Goal: Task Accomplishment & Management: Use online tool/utility

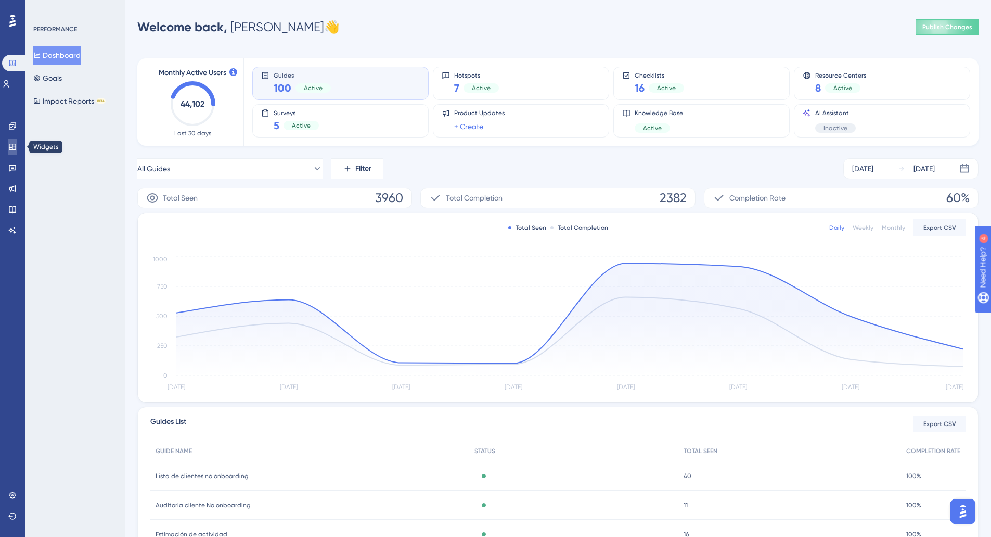
click at [14, 146] on icon at bounding box center [12, 147] width 7 height 6
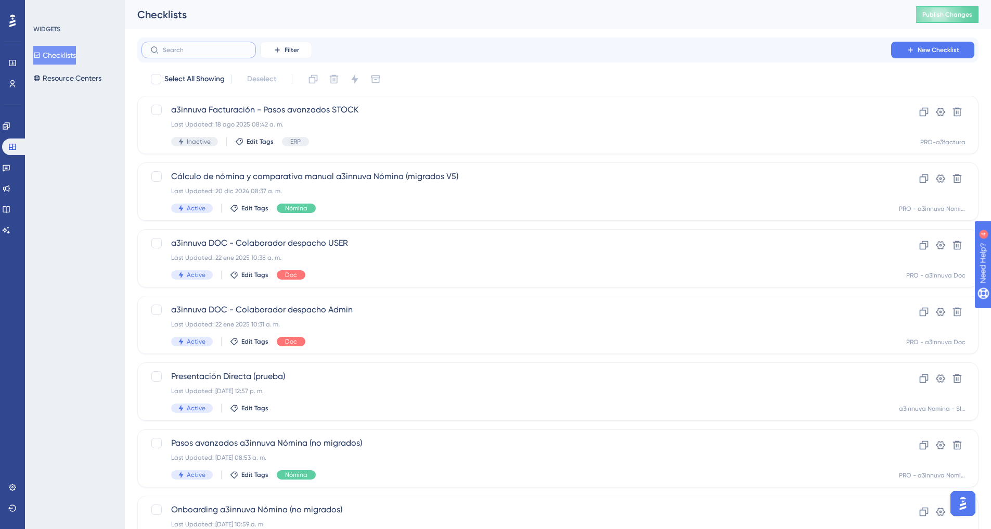
click at [191, 49] on input "text" at bounding box center [205, 49] width 84 height 7
type input "nue"
checkbox input "true"
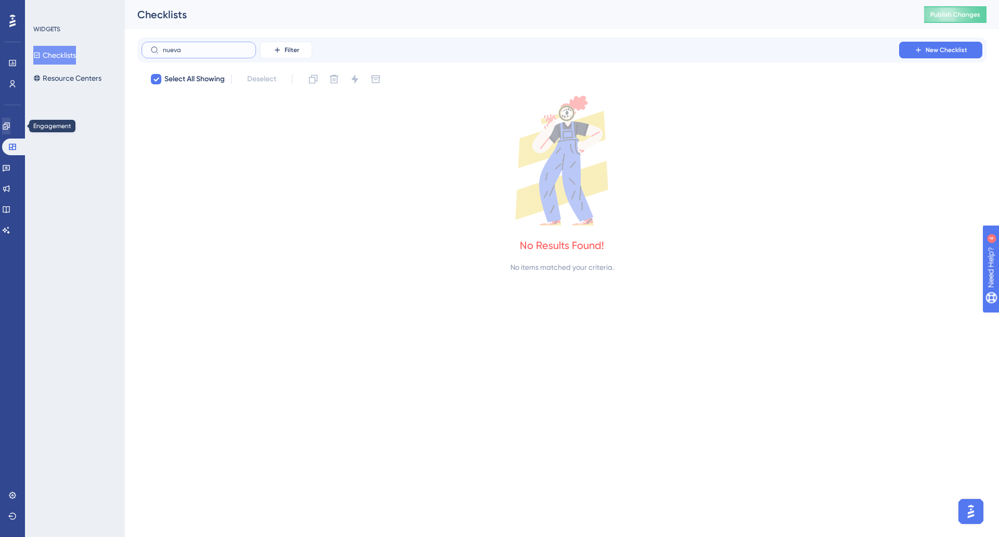
type input "nueva"
click at [9, 128] on icon at bounding box center [6, 125] width 7 height 7
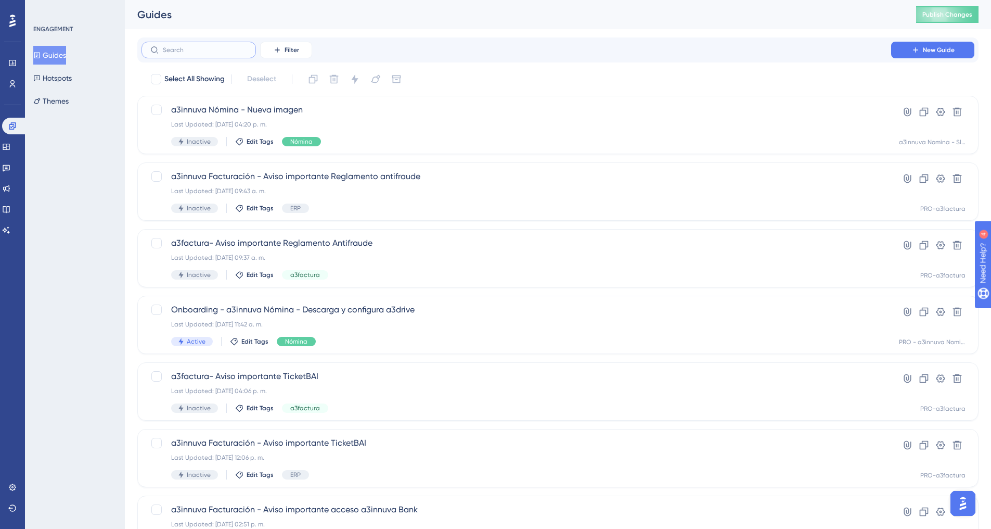
click at [200, 48] on input "text" at bounding box center [205, 49] width 84 height 7
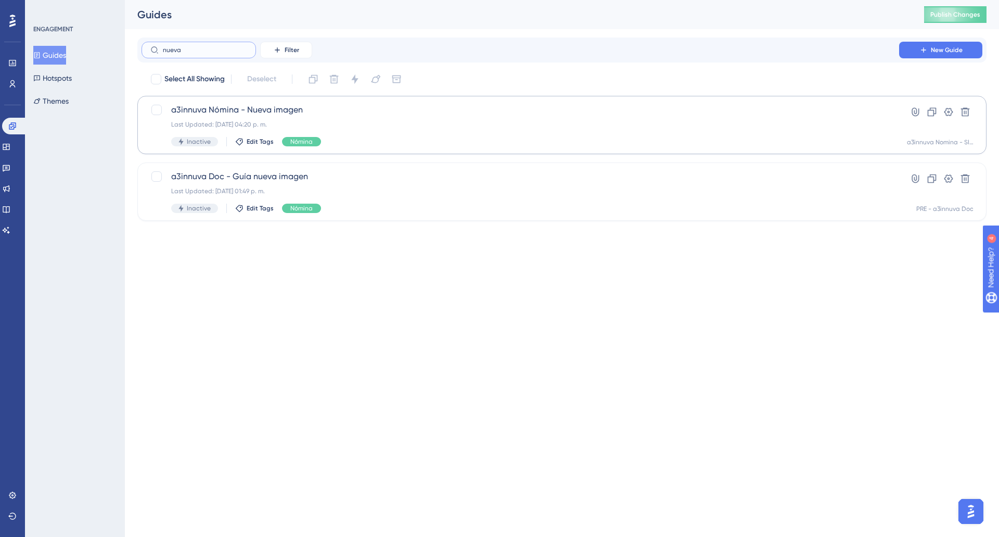
type input "nueva"
click at [246, 120] on div "a3innuva Nómina - Nueva imagen Last Updated: 02 sept 2025 04:20 p. m. Inactive …" at bounding box center [520, 125] width 698 height 43
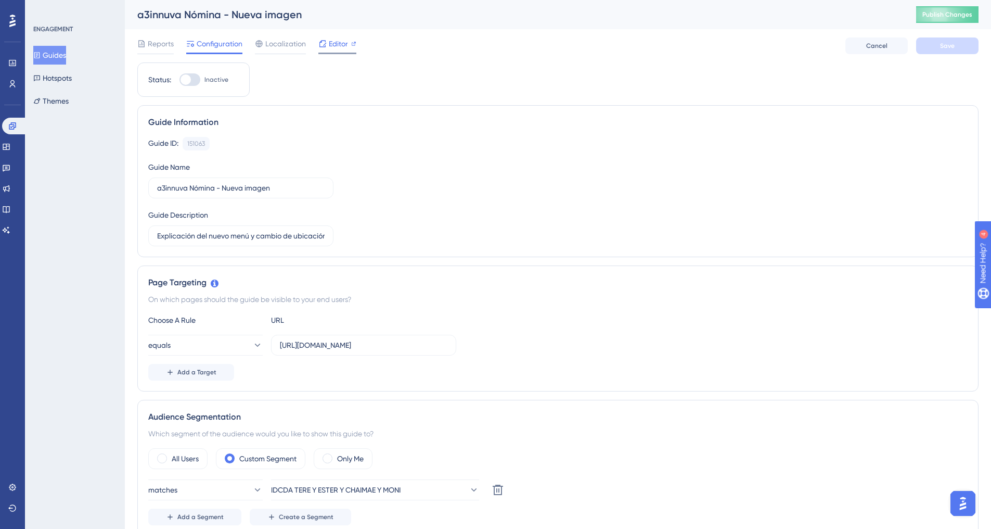
click at [332, 43] on span "Editor" at bounding box center [338, 43] width 19 height 12
click at [333, 46] on span "Editor" at bounding box center [338, 43] width 19 height 12
click at [16, 126] on icon at bounding box center [12, 126] width 8 height 8
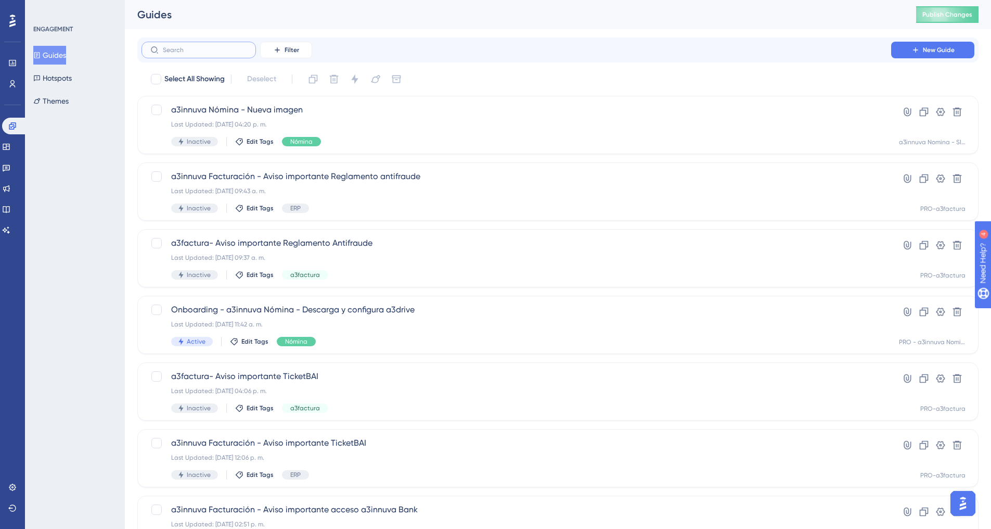
click at [184, 50] on input "text" at bounding box center [205, 49] width 84 height 7
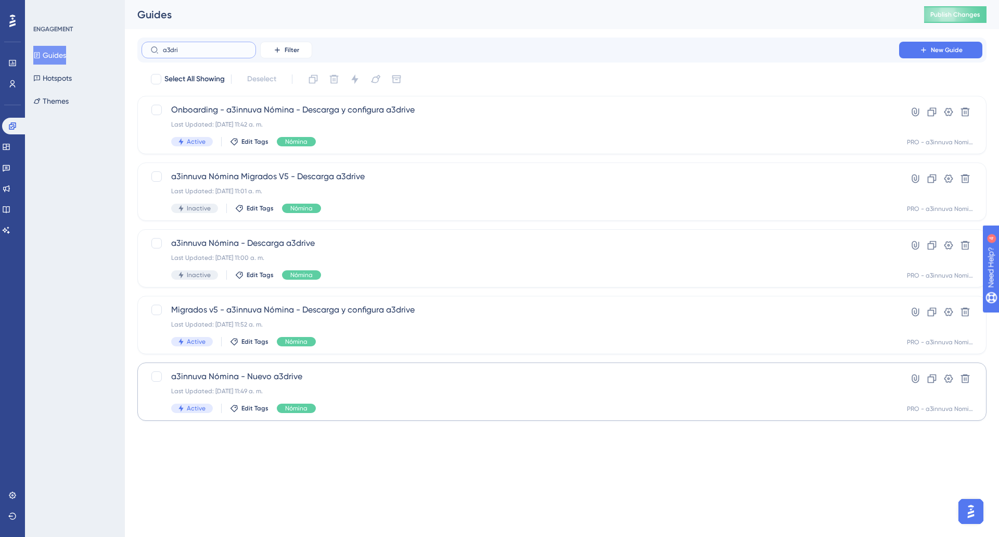
type input "a3dri"
click at [302, 380] on span "a3innuva Nómina - Nuevo a3drive" at bounding box center [520, 376] width 698 height 12
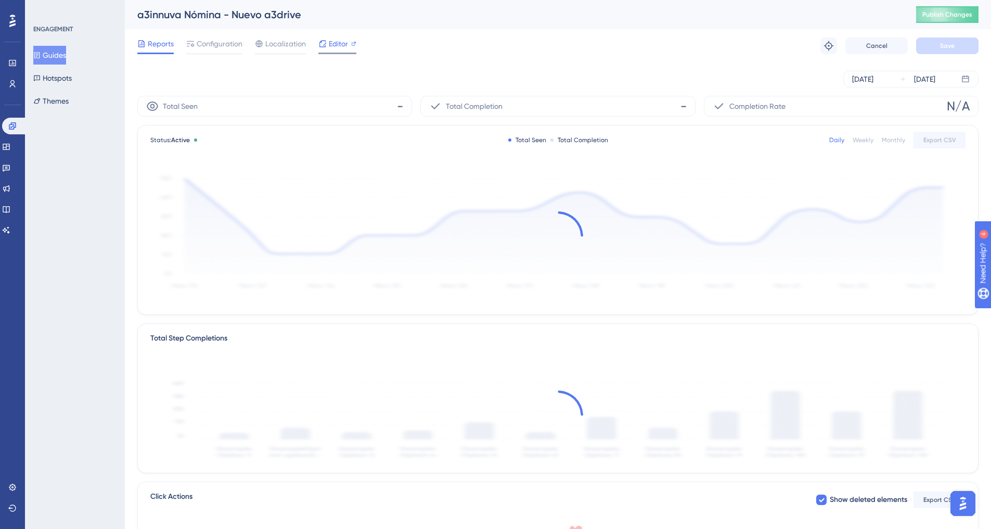
click at [338, 48] on span "Editor" at bounding box center [338, 43] width 19 height 12
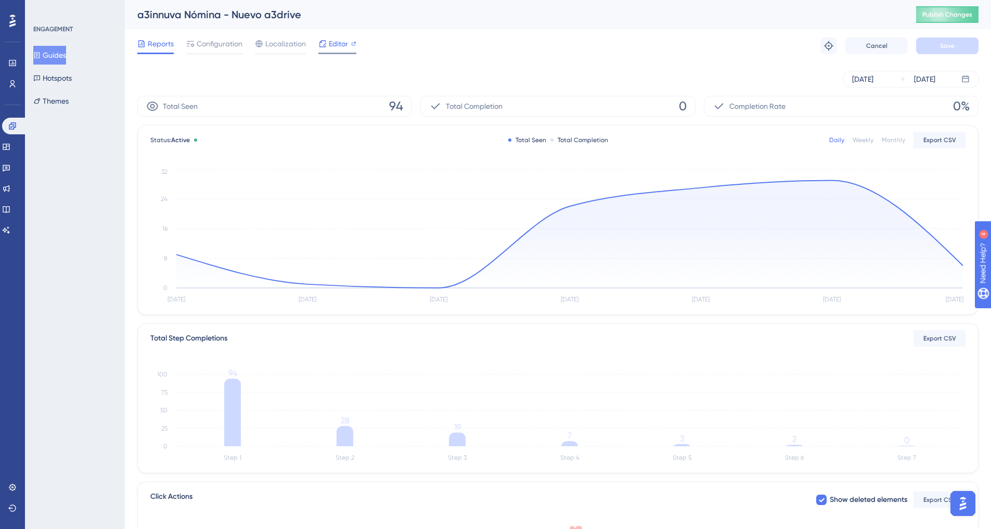
click at [335, 46] on span "Editor" at bounding box center [338, 43] width 19 height 12
drag, startPoint x: 14, startPoint y: 123, endPoint x: 72, endPoint y: 108, distance: 60.8
click at [14, 123] on icon at bounding box center [12, 126] width 8 height 8
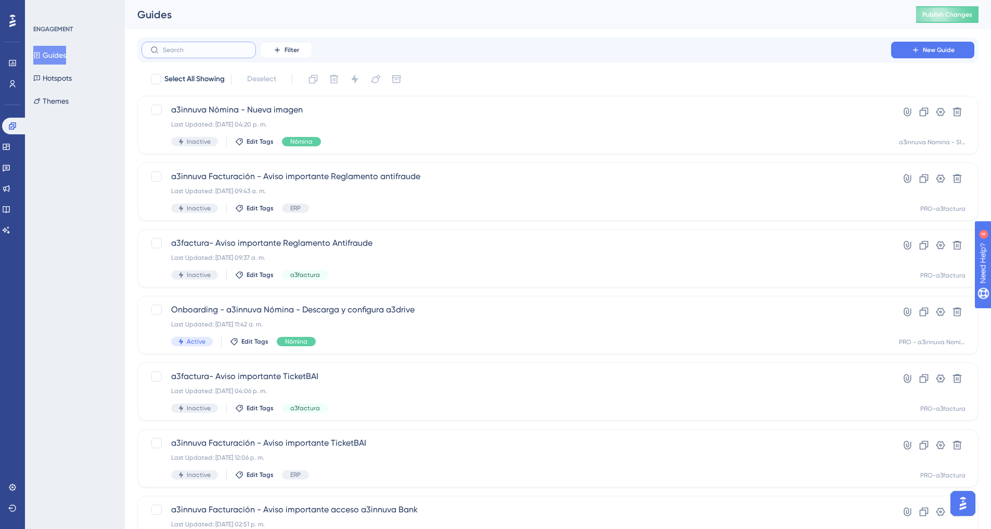
click at [203, 53] on input "text" at bounding box center [205, 49] width 84 height 7
click at [284, 112] on span "a3innuva Nómina - Nueva imagen" at bounding box center [516, 110] width 691 height 12
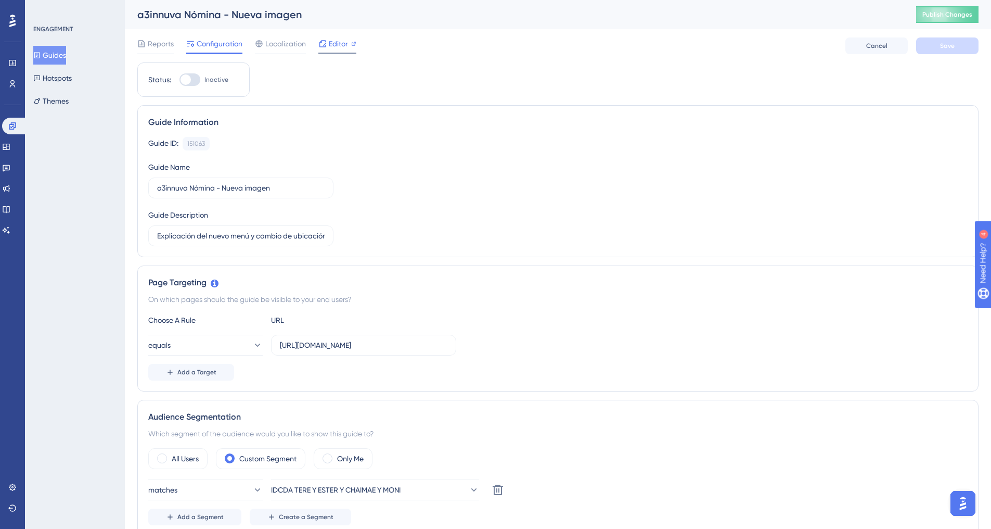
click at [335, 48] on span "Editor" at bounding box center [338, 43] width 19 height 12
click at [330, 46] on span "Editor" at bounding box center [338, 43] width 19 height 12
click at [338, 47] on span "Editor" at bounding box center [338, 43] width 19 height 12
click at [340, 45] on span "Editor" at bounding box center [338, 43] width 19 height 12
click at [333, 45] on span "Editor" at bounding box center [338, 43] width 19 height 12
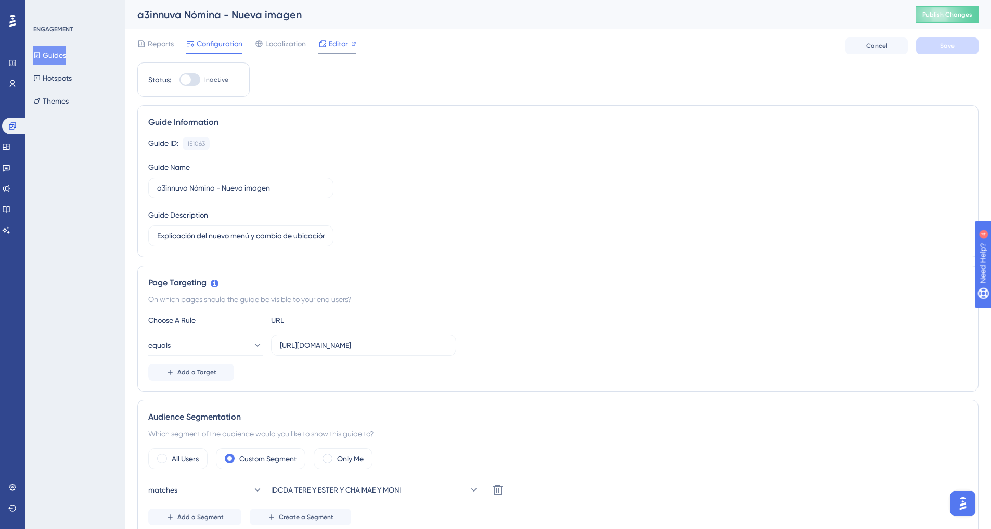
click at [330, 47] on span "Editor" at bounding box center [338, 43] width 19 height 12
click at [335, 45] on span "Editor" at bounding box center [338, 43] width 19 height 12
click at [948, 15] on span "Publish Changes" at bounding box center [948, 14] width 50 height 8
click at [943, 15] on span "Publish Changes" at bounding box center [948, 14] width 50 height 8
click at [335, 42] on span "Editor" at bounding box center [338, 43] width 19 height 12
